Goal: Transaction & Acquisition: Purchase product/service

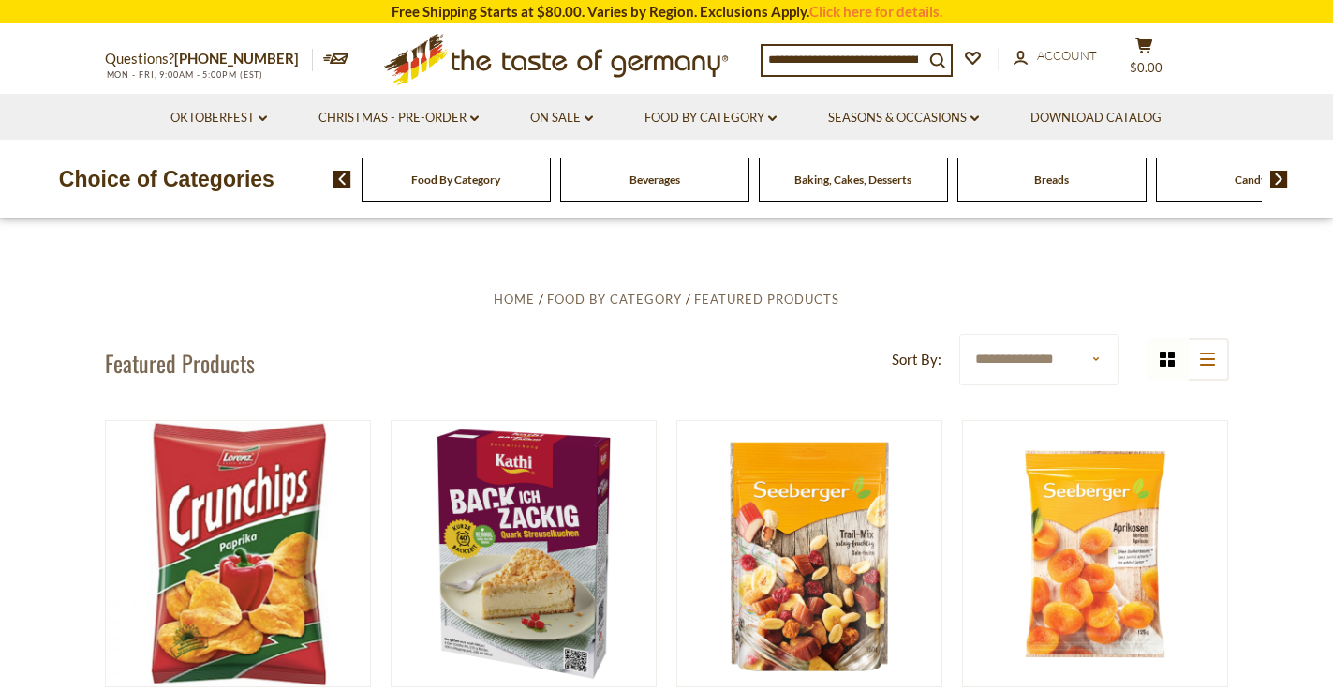
scroll to position [7, 0]
click at [1275, 180] on img at bounding box center [1280, 179] width 18 height 17
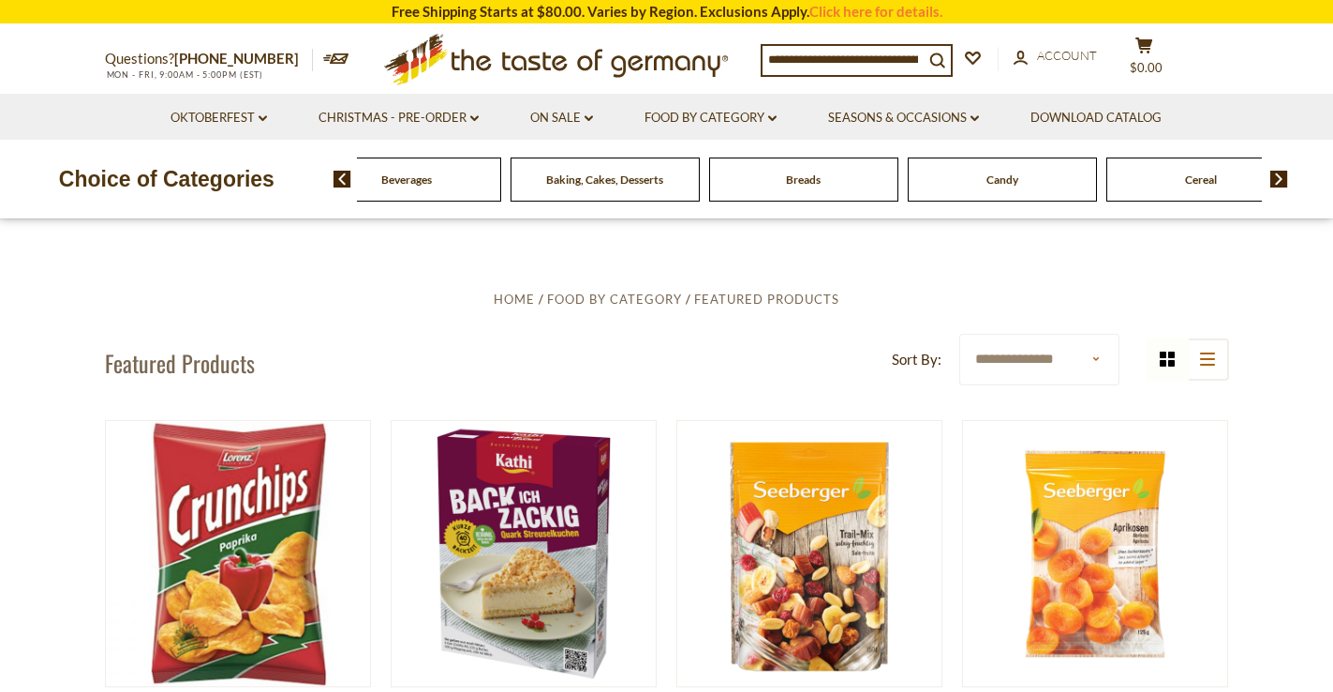
click at [1275, 180] on img at bounding box center [1280, 179] width 18 height 17
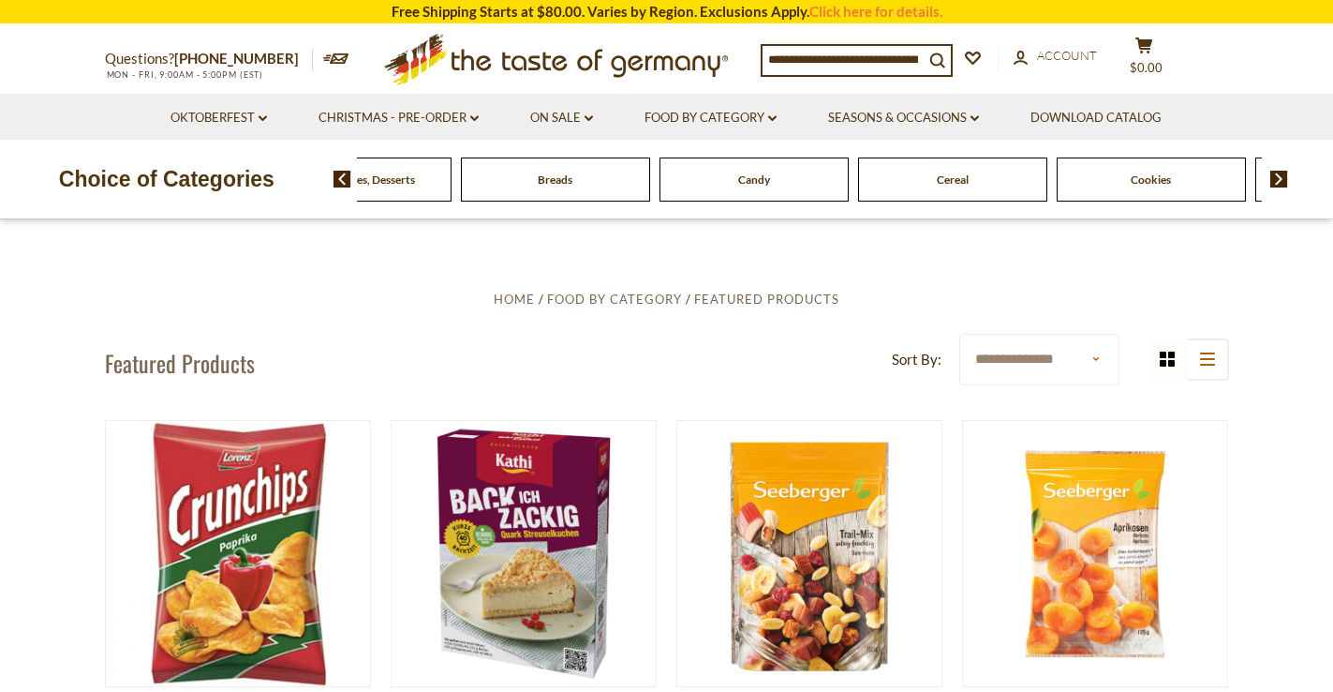
click at [1275, 180] on img at bounding box center [1280, 179] width 18 height 17
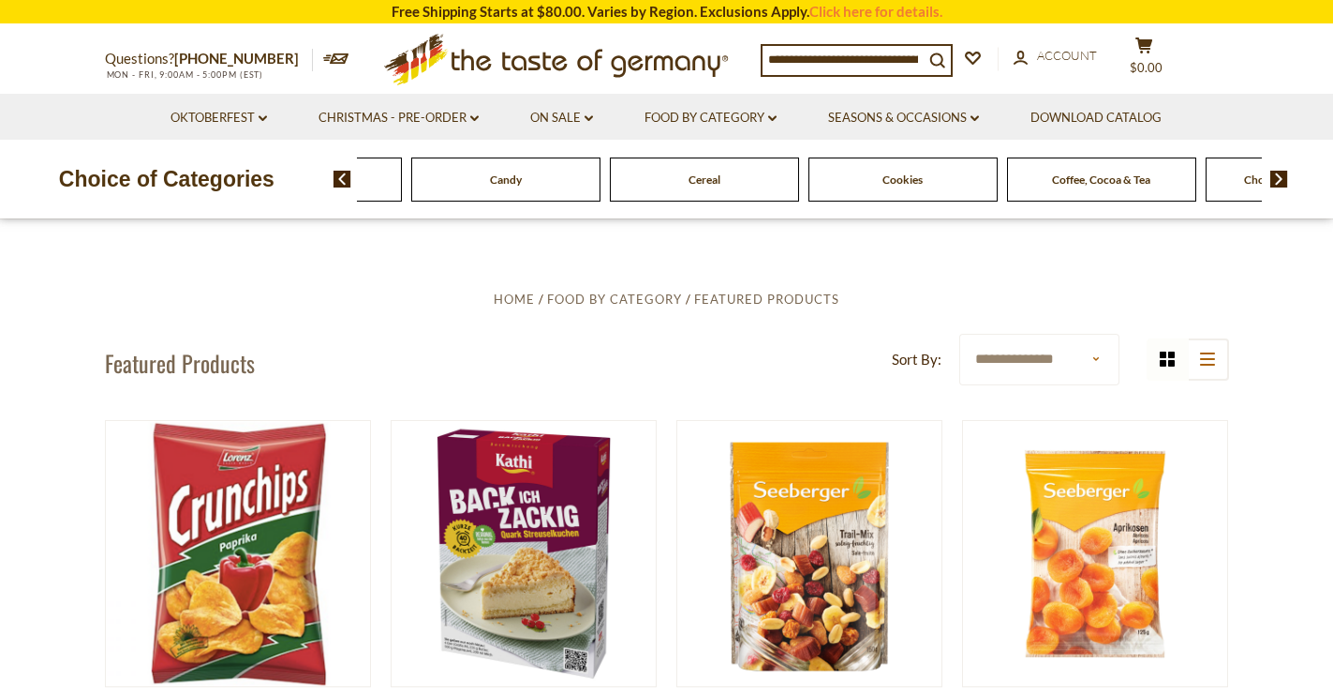
click at [1275, 180] on img at bounding box center [1280, 179] width 18 height 17
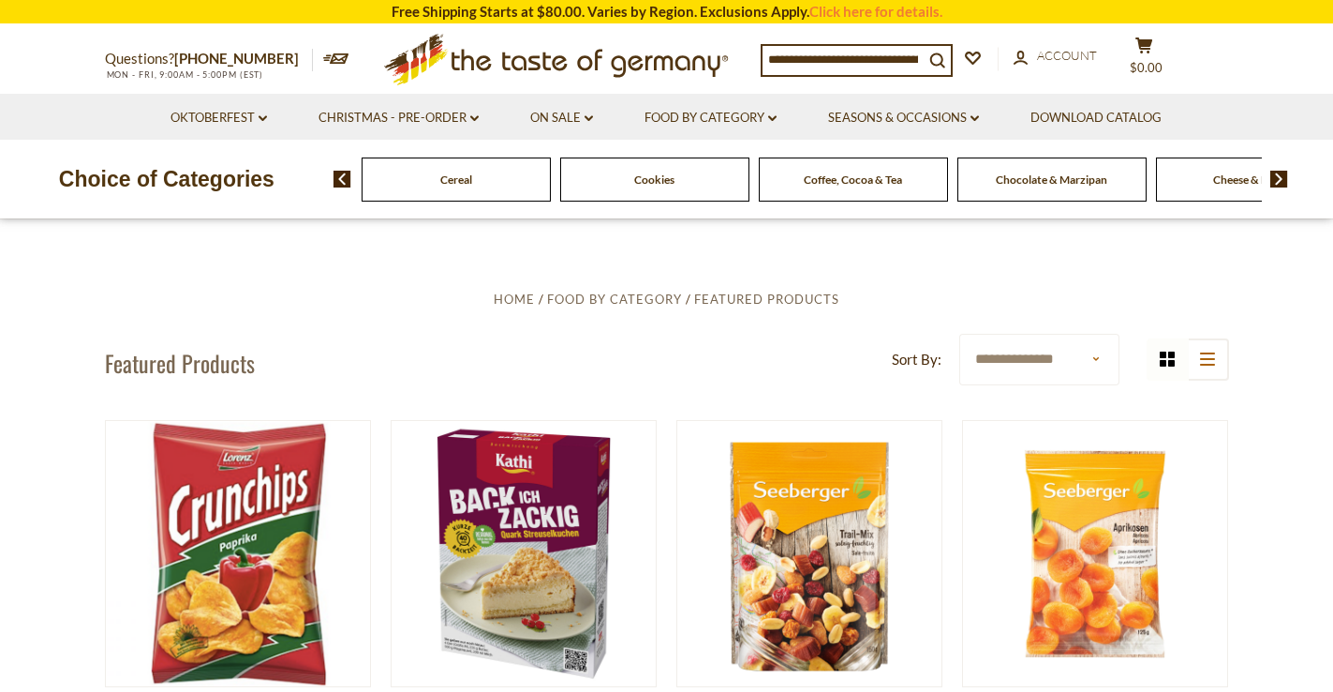
click at [470, 177] on span "Cereal" at bounding box center [456, 179] width 32 height 14
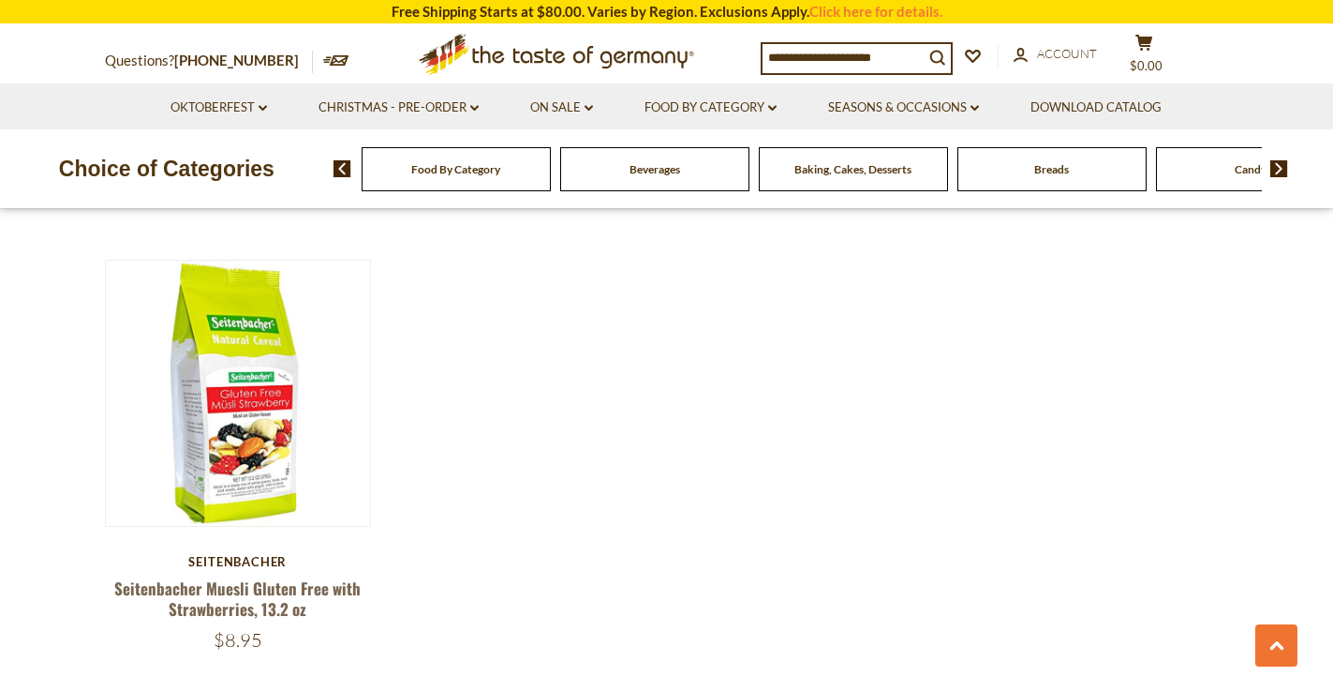
scroll to position [2369, 0]
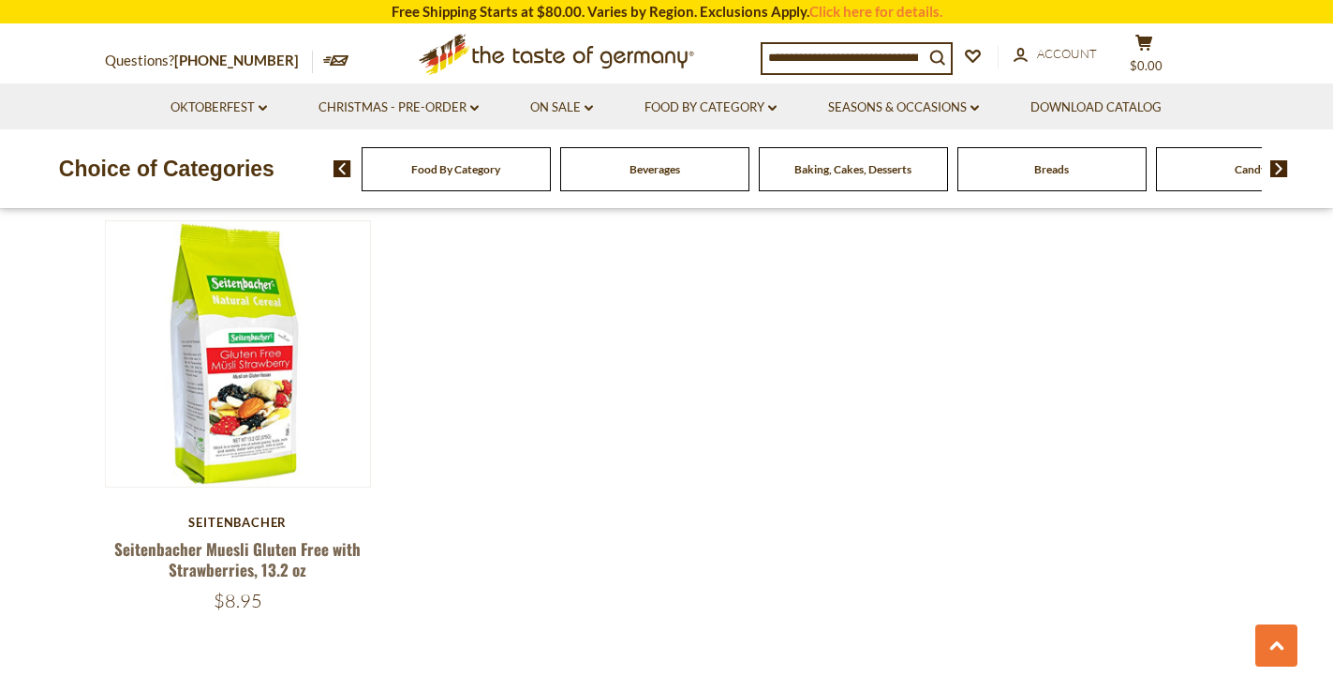
click at [1276, 167] on img at bounding box center [1280, 168] width 18 height 17
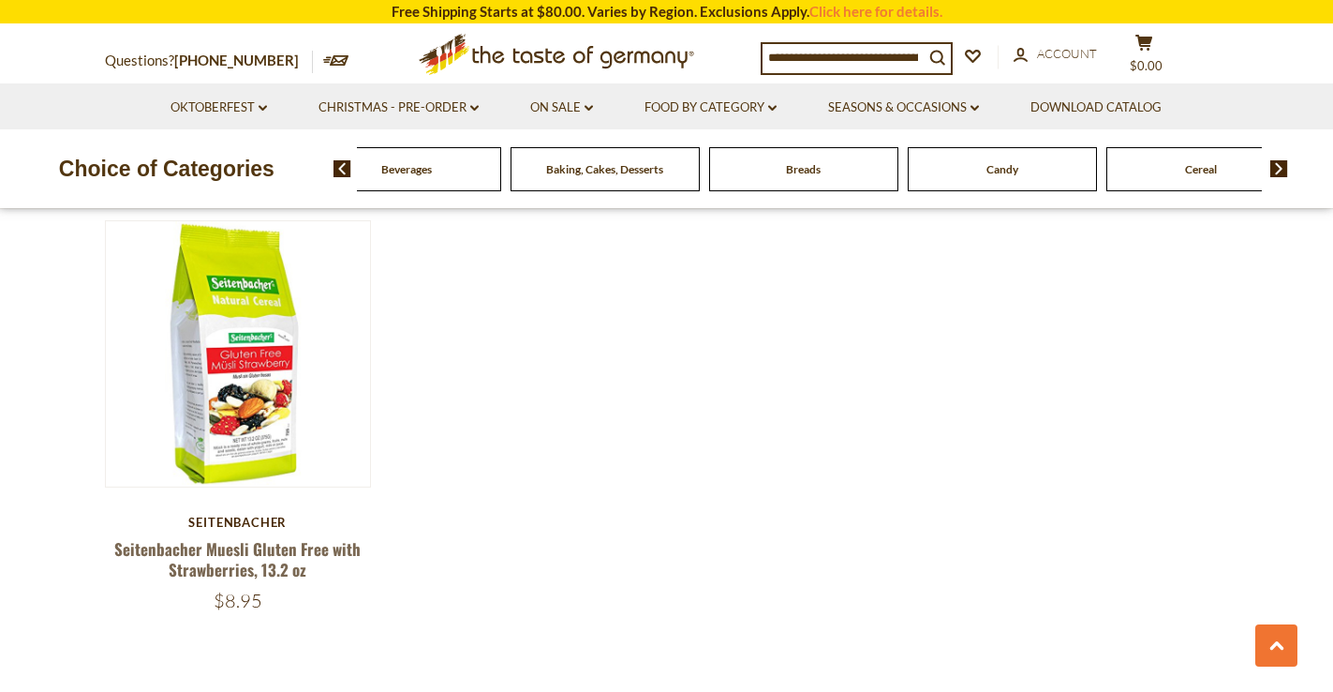
click at [1276, 167] on img at bounding box center [1280, 168] width 18 height 17
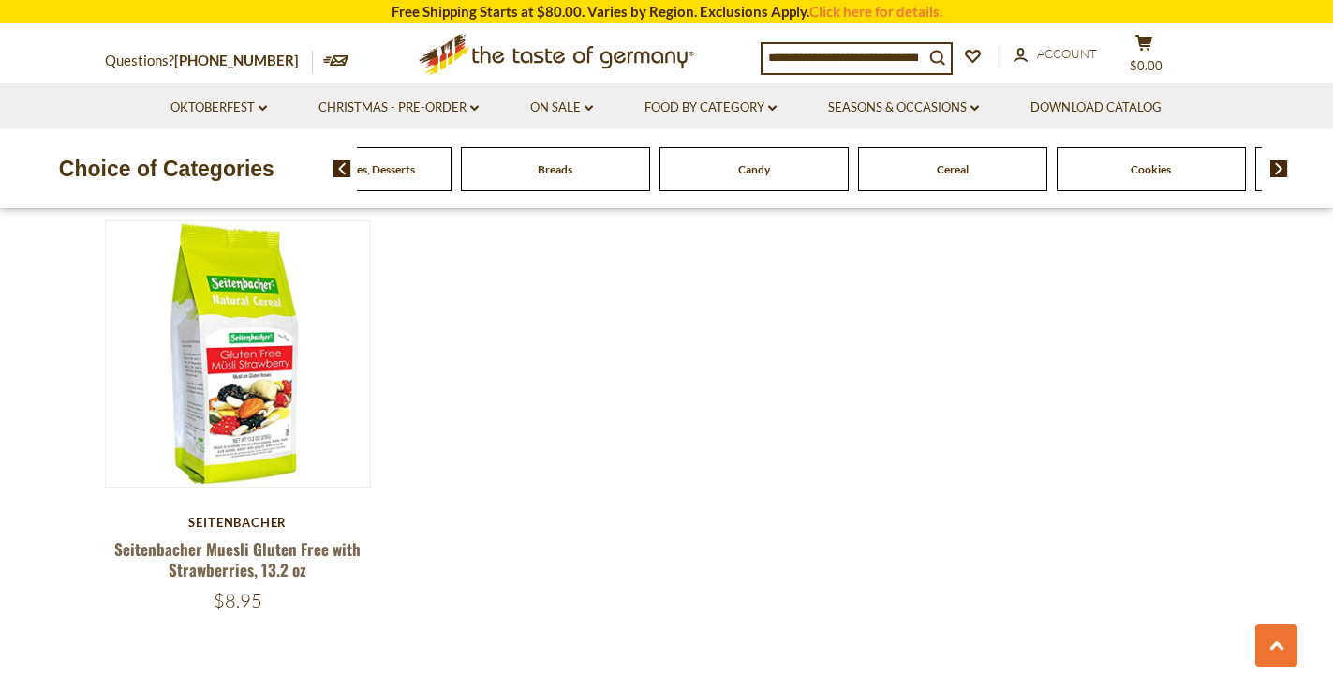
click at [1276, 167] on img at bounding box center [1280, 168] width 18 height 17
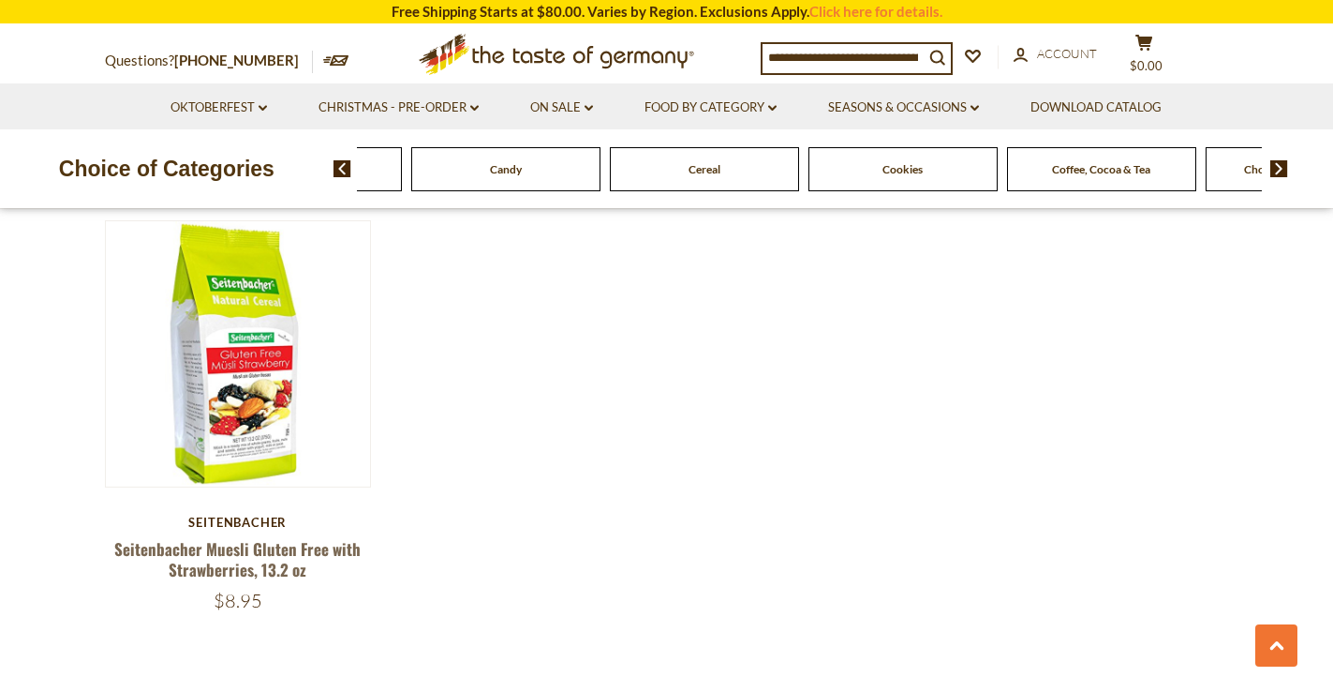
click at [1277, 168] on img at bounding box center [1280, 168] width 18 height 17
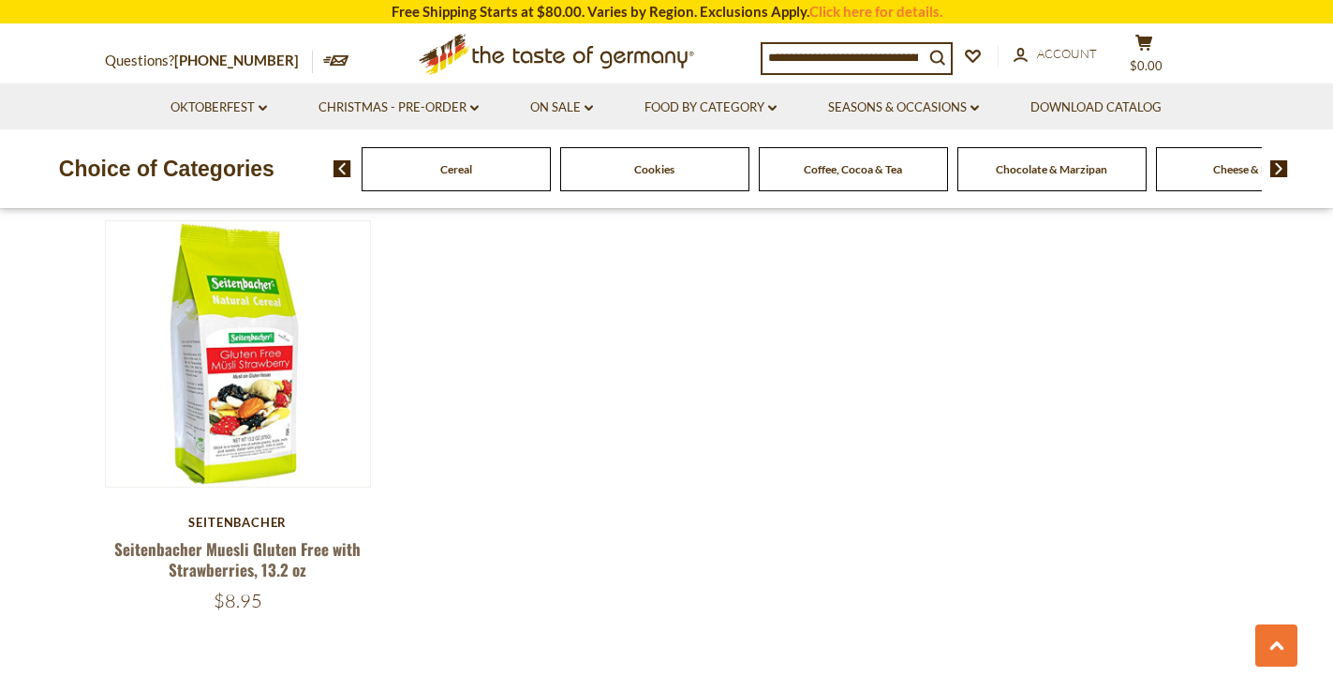
click at [1277, 169] on img at bounding box center [1280, 168] width 18 height 17
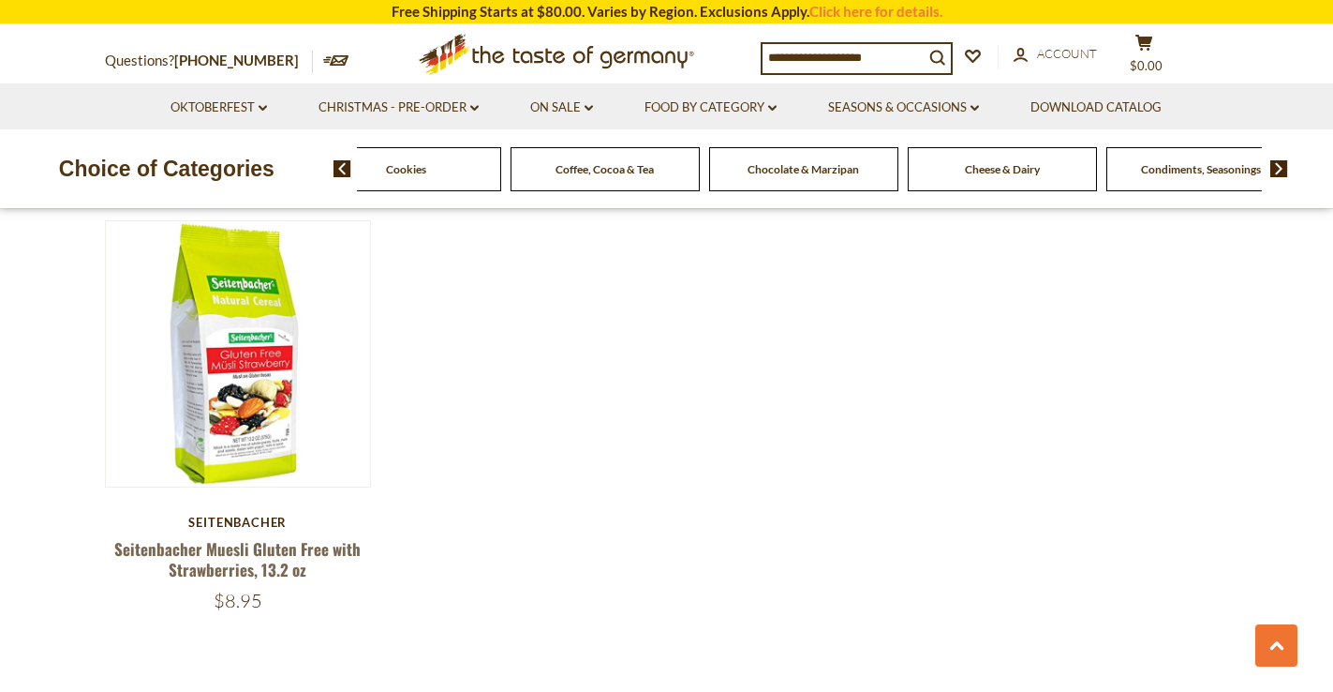
click at [1277, 170] on img at bounding box center [1280, 168] width 18 height 17
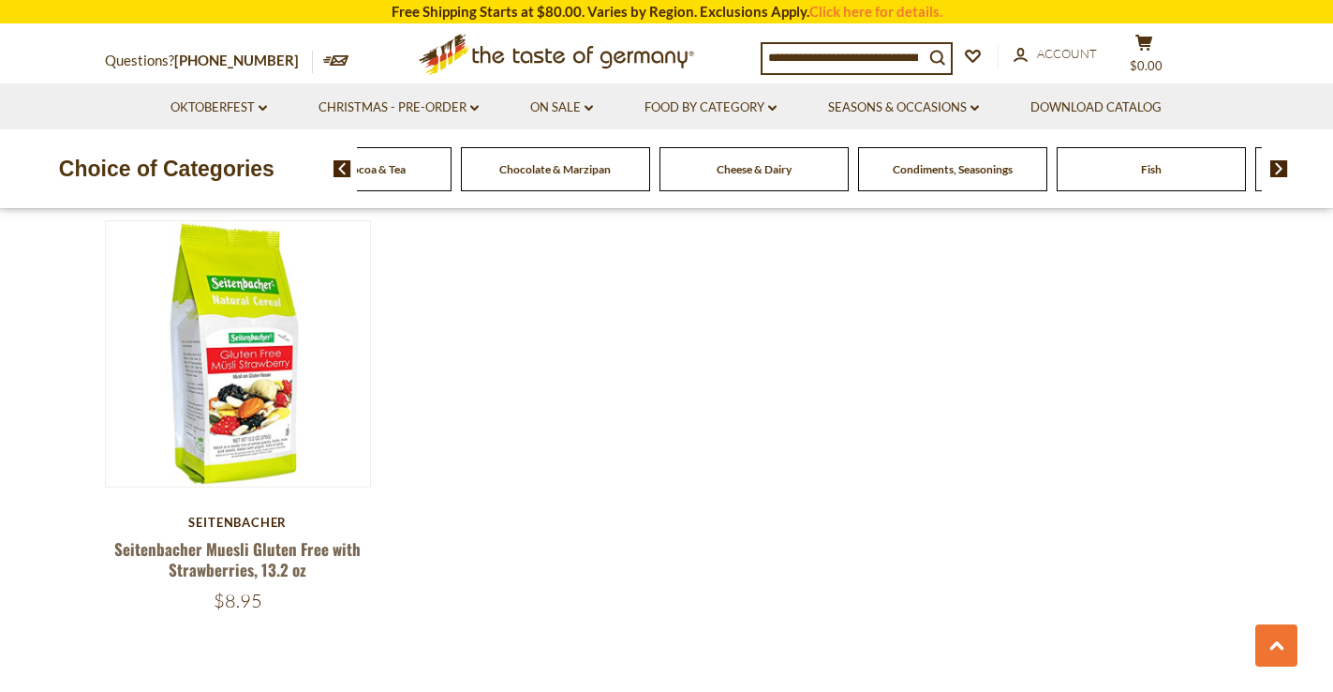
click at [996, 172] on span "Condiments, Seasonings" at bounding box center [953, 169] width 120 height 14
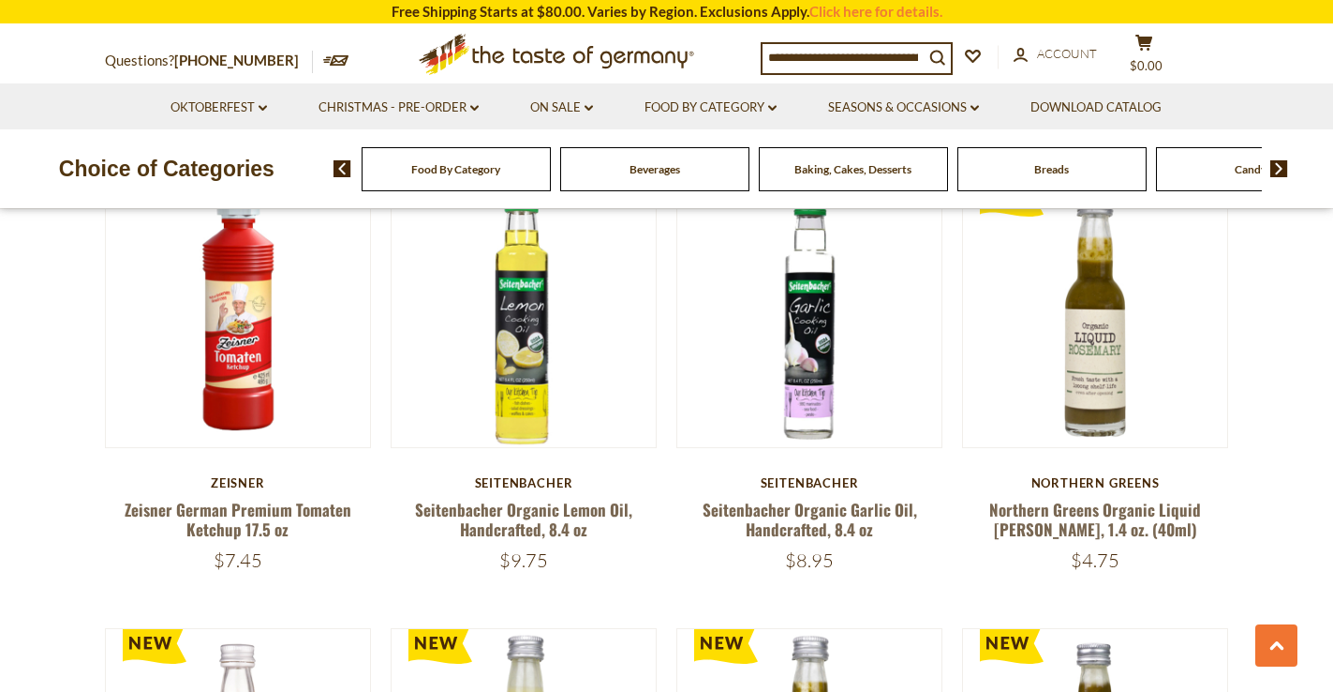
scroll to position [2219, 0]
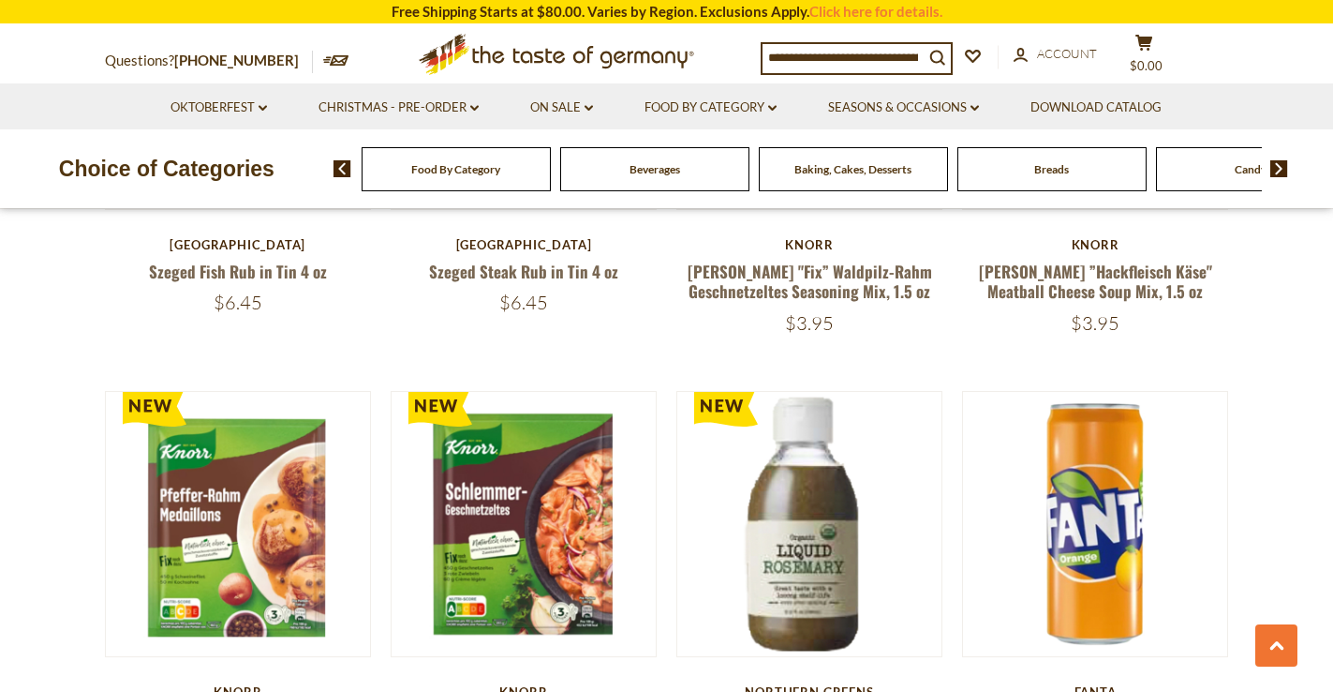
click at [865, 53] on input at bounding box center [843, 57] width 161 height 26
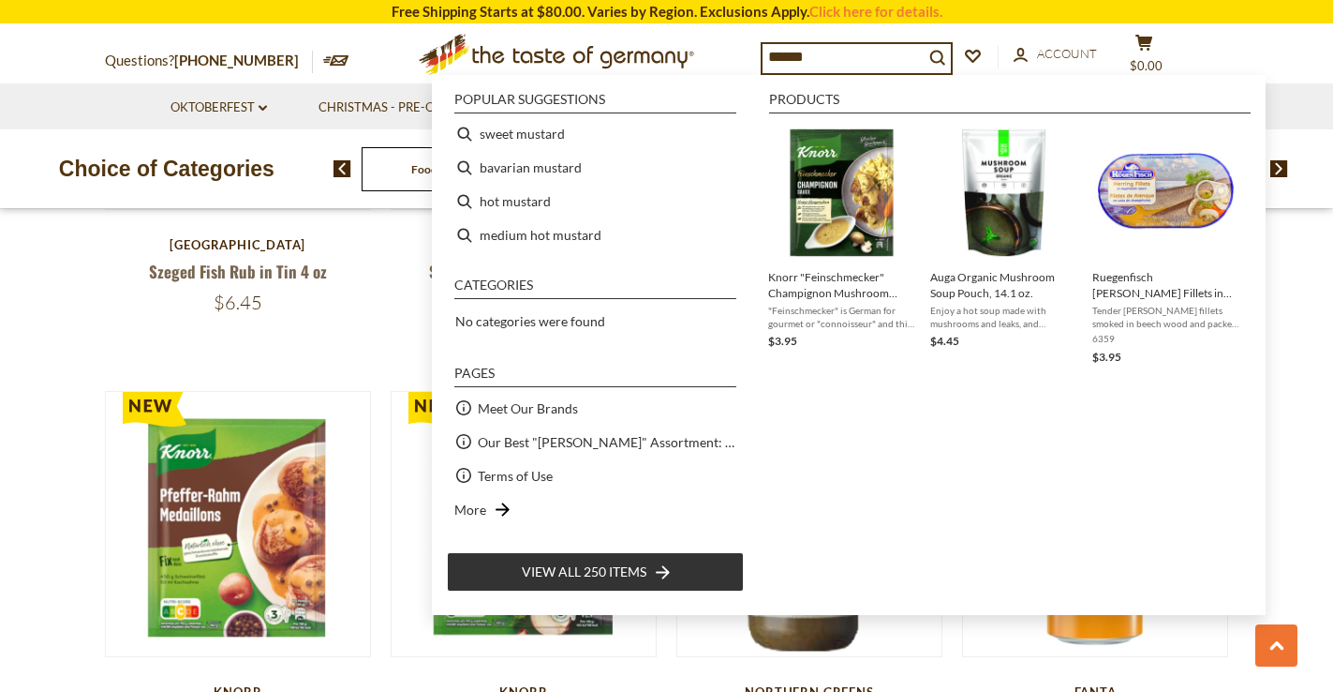
type input "*******"
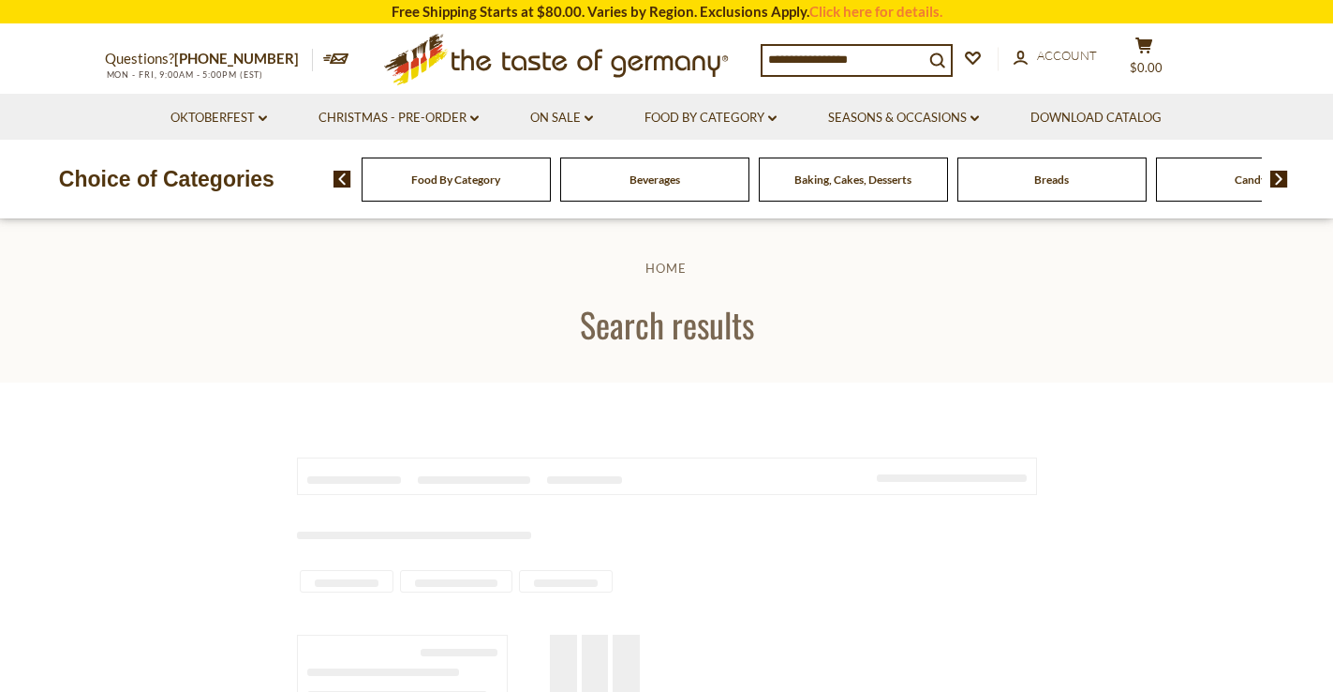
type input "*******"
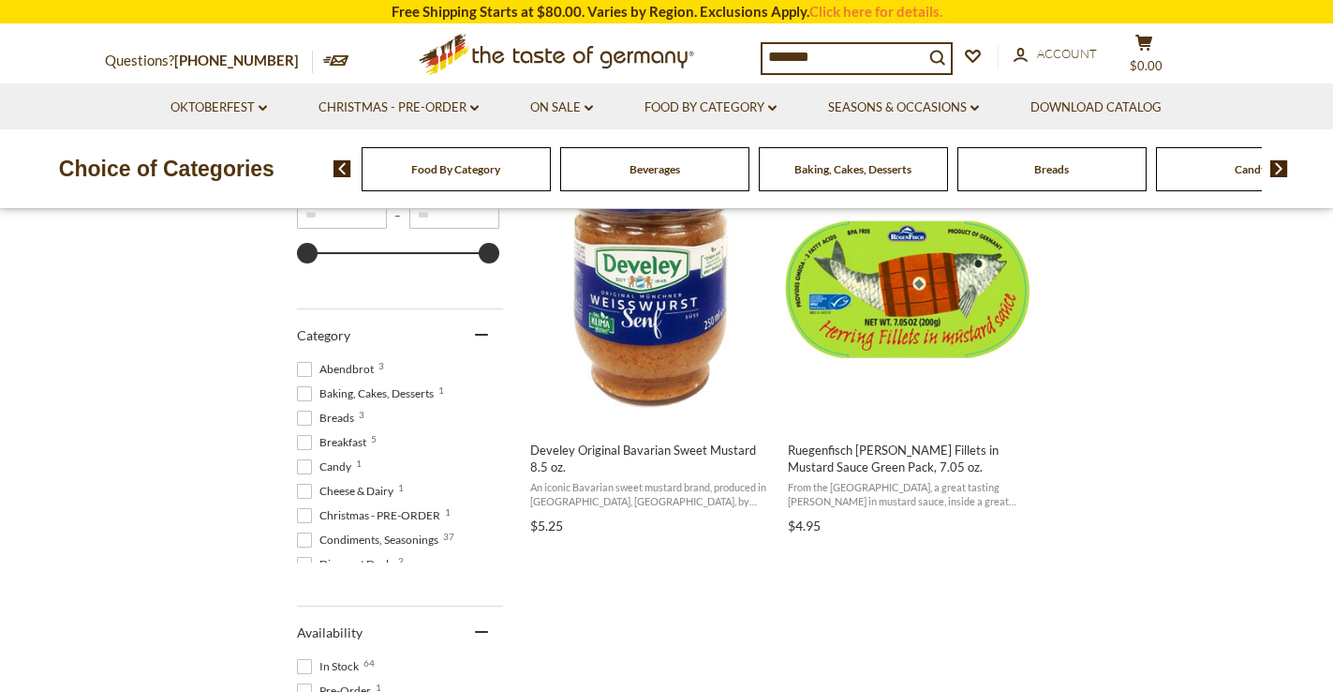
scroll to position [260, 0]
